Goal: Task Accomplishment & Management: Manage account settings

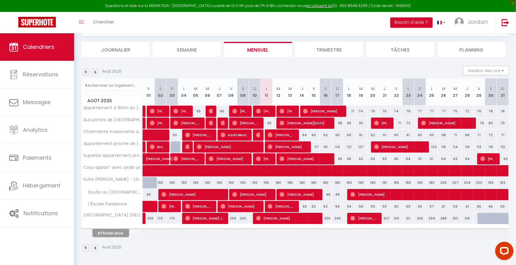
click at [187, 42] on li "Semaine" at bounding box center [186, 49] width 68 height 15
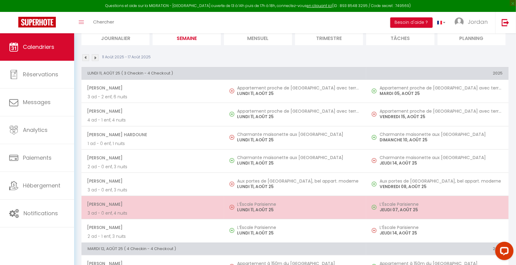
scroll to position [73, 0]
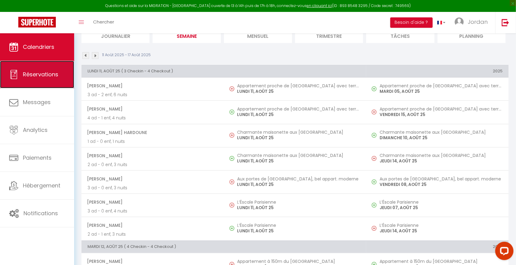
click at [19, 71] on link "Réservations" at bounding box center [37, 74] width 74 height 27
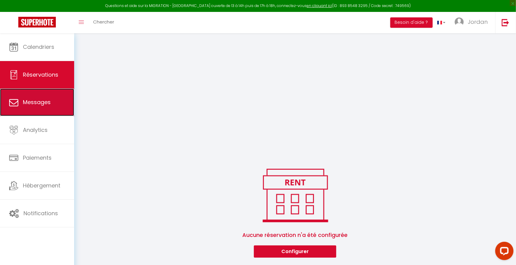
click at [37, 112] on link "Messages" at bounding box center [37, 101] width 74 height 27
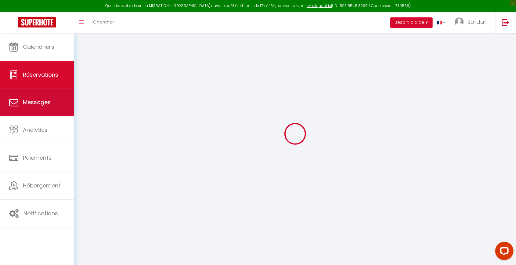
select select "message"
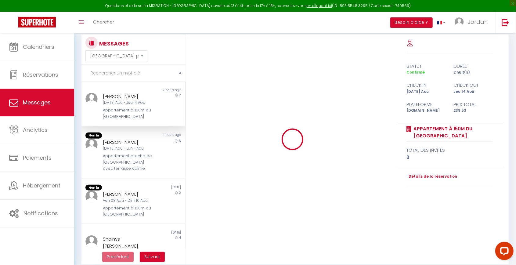
scroll to position [625, 0]
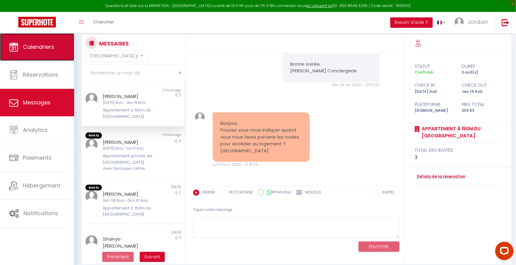
click at [52, 52] on link "Calendriers" at bounding box center [37, 46] width 74 height 27
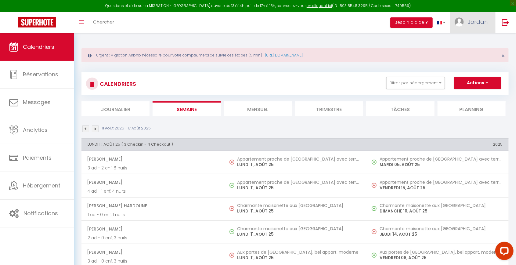
click at [474, 32] on link "Jordan" at bounding box center [472, 22] width 45 height 21
click at [470, 38] on link "Paramètres" at bounding box center [470, 42] width 45 height 10
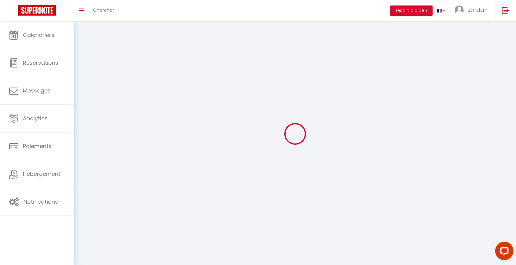
type input "Jordan"
type input "Hippocrate"
type input "0752028975"
type input "[STREET_ADDRESS]"
type input "75008"
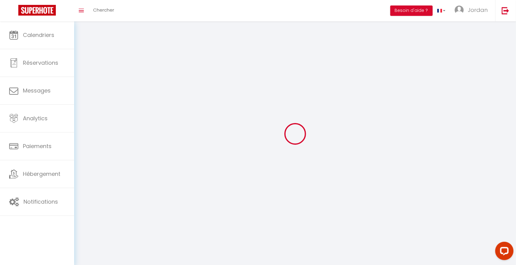
type input "[GEOGRAPHIC_DATA]"
type input "rnSwt4EFwZSb09rGrFvMcPxvH"
type input "aym6kNgVmvG5VrOJpocoAPisT"
select select "28"
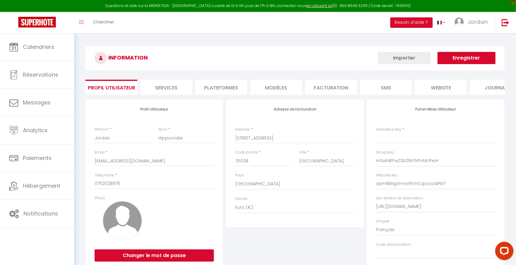
type input "rnSwt4EFwZSb09rGrFvMcPxvH"
type input "aym6kNgVmvG5VrOJpocoAPisT"
type input "[URL][DOMAIN_NAME]"
select select "fr"
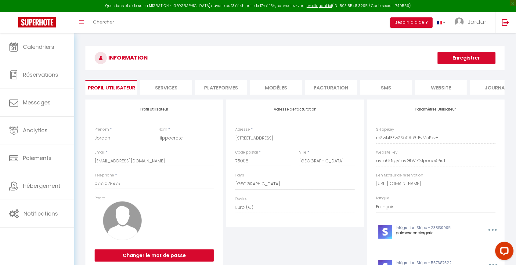
drag, startPoint x: 407, startPoint y: 90, endPoint x: 410, endPoint y: 84, distance: 6.2
click at [408, 88] on li "SMS" at bounding box center [386, 87] width 52 height 15
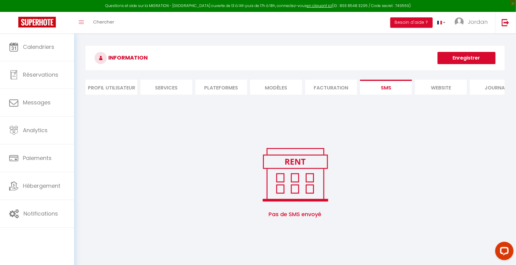
click at [451, 91] on li "website" at bounding box center [441, 87] width 52 height 15
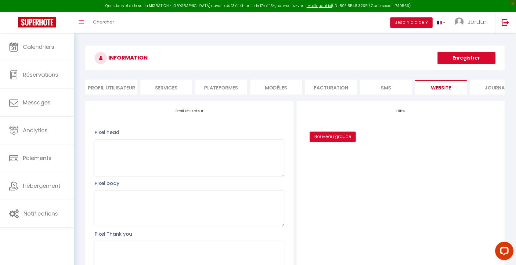
click at [486, 89] on li "Journal" at bounding box center [496, 87] width 52 height 15
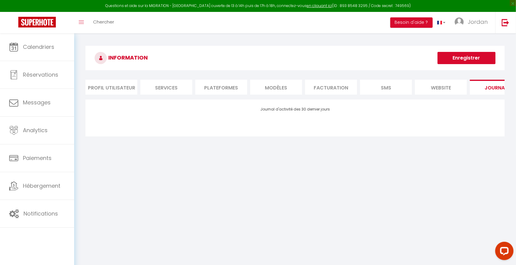
scroll to position [0, 20]
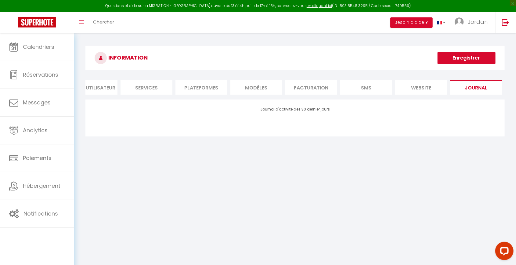
click at [213, 77] on div "INFORMATION Enregistrer Profil Utilisateur Services Plateformes MODÈLES Factura…" at bounding box center [294, 92] width 419 height 92
click at [201, 92] on li "Plateformes" at bounding box center [201, 87] width 52 height 15
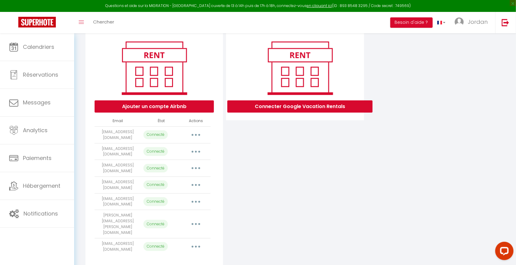
scroll to position [71, 0]
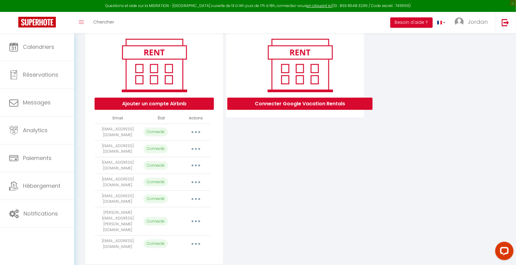
click at [199, 239] on button "button" at bounding box center [195, 244] width 17 height 10
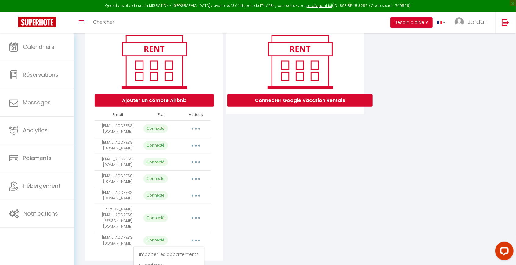
scroll to position [75, 0]
